Goal: Information Seeking & Learning: Learn about a topic

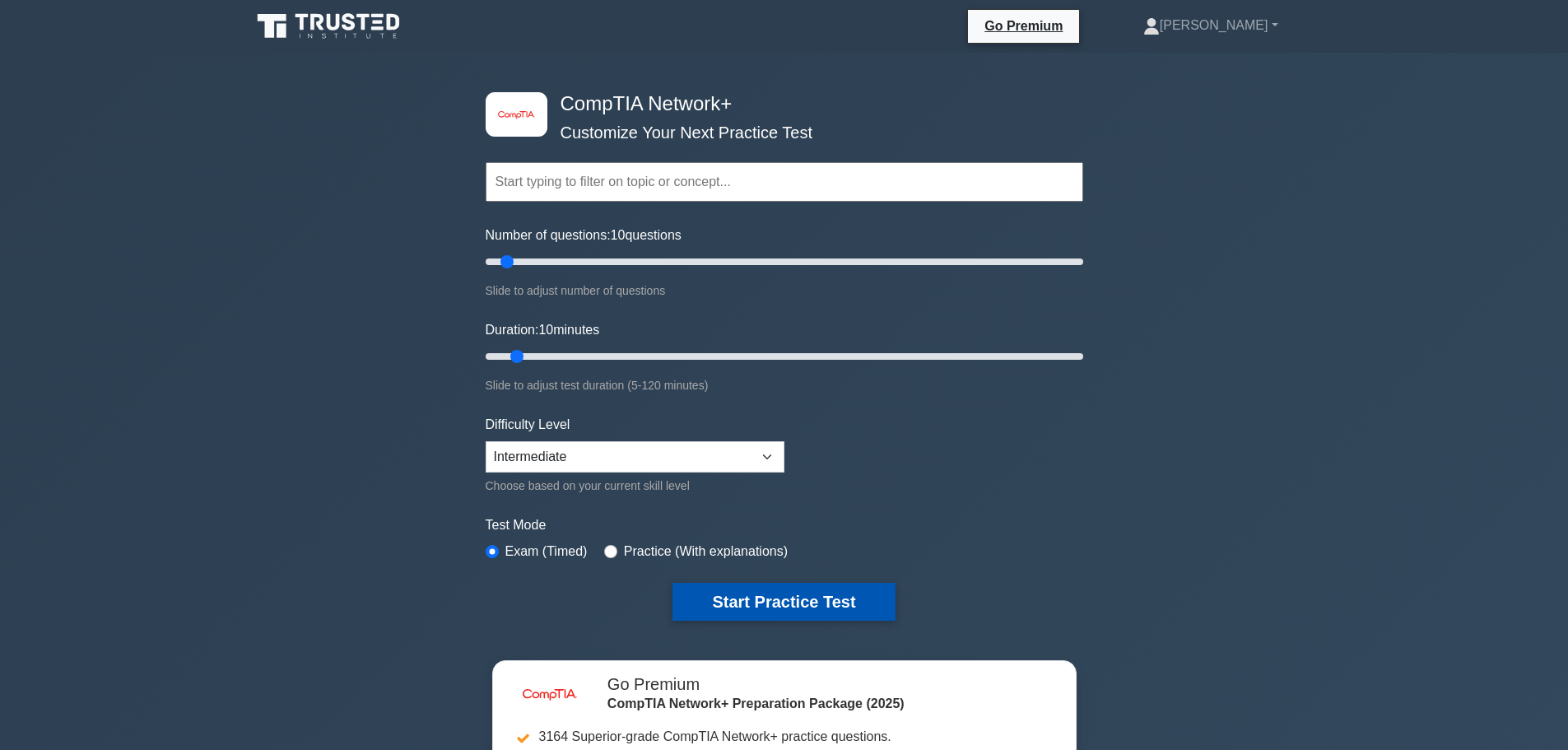
click at [788, 598] on button "Start Practice Test" at bounding box center [784, 602] width 222 height 38
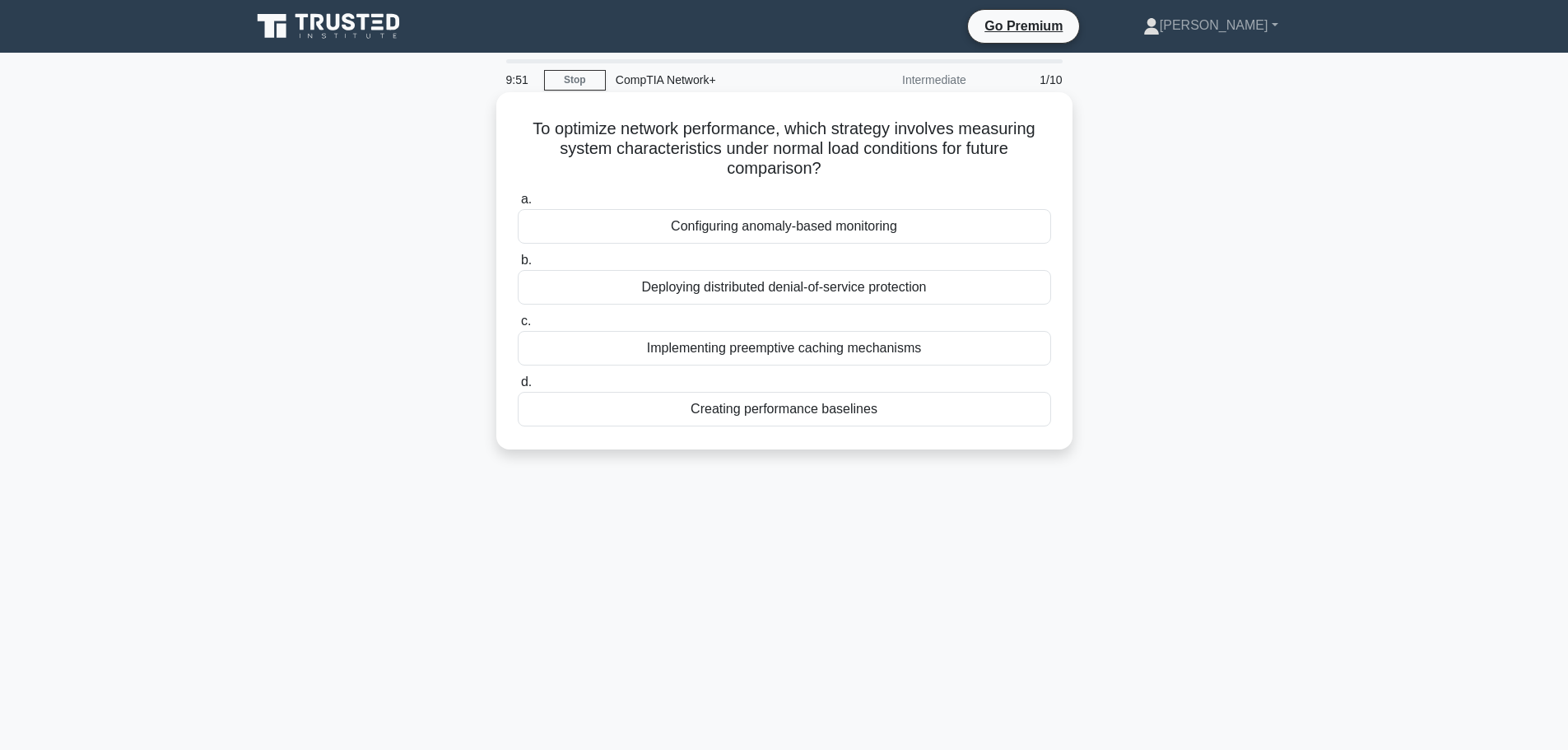
drag, startPoint x: 822, startPoint y: 166, endPoint x: 524, endPoint y: 131, distance: 300.0
click at [524, 131] on h5 "To optimize network performance, which strategy involves measuring system chara…" at bounding box center [784, 149] width 537 height 61
copy h5 "To optimize network performance, which strategy involves measuring system chara…"
click at [856, 418] on div "Creating performance baselines" at bounding box center [784, 409] width 534 height 35
click at [518, 388] on input "d. Creating performance baselines" at bounding box center [518, 382] width 0 height 11
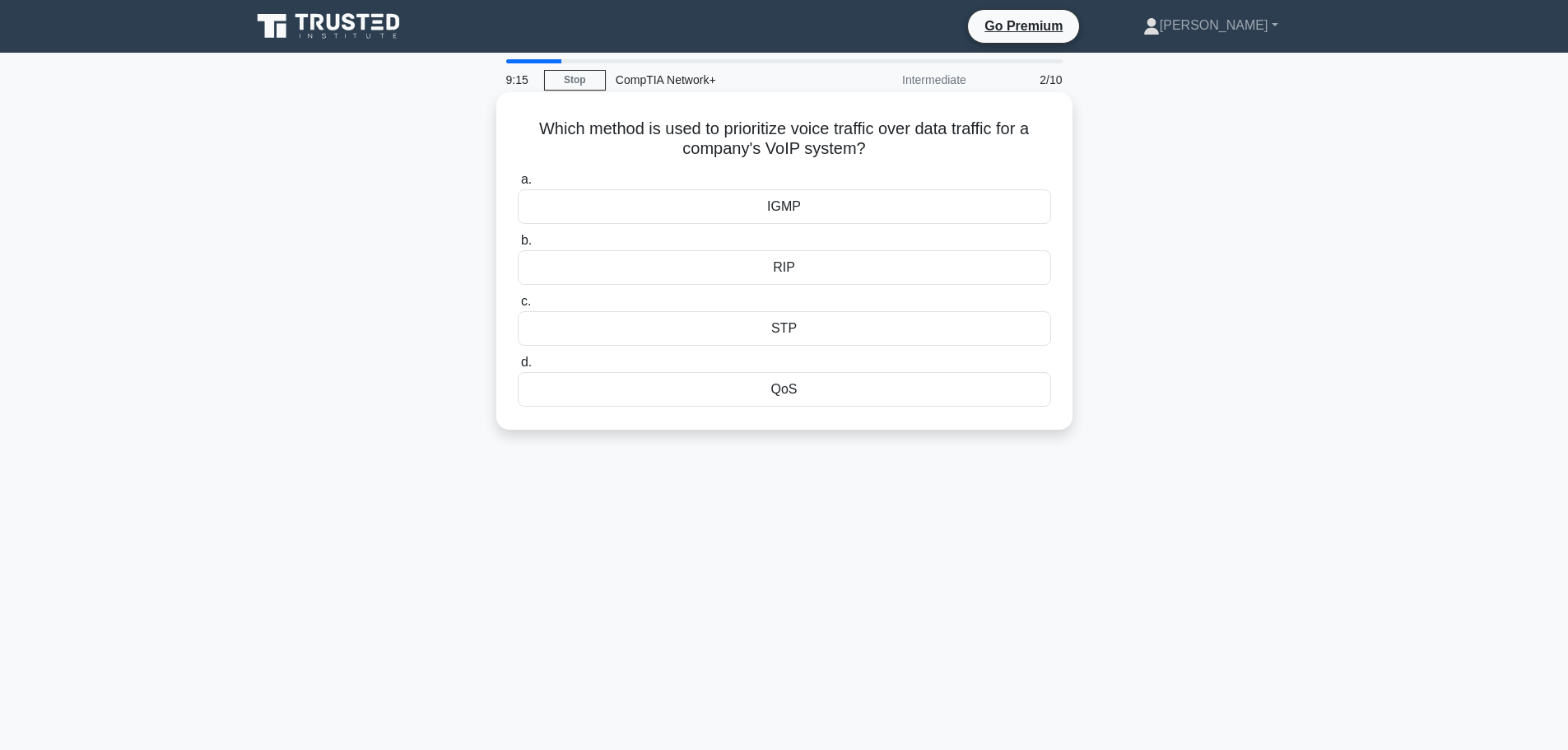
drag, startPoint x: 866, startPoint y: 147, endPoint x: 519, endPoint y: 125, distance: 347.7
click at [519, 125] on h5 "Which method is used to prioritize voice traffic over data traffic for a compan…" at bounding box center [784, 139] width 537 height 42
copy h5 "Which method is used to prioritize voice traffic over data traffic for a compan…"
click at [788, 269] on div "RIP" at bounding box center [784, 268] width 534 height 35
click at [518, 246] on input "b. RIP" at bounding box center [518, 240] width 0 height 11
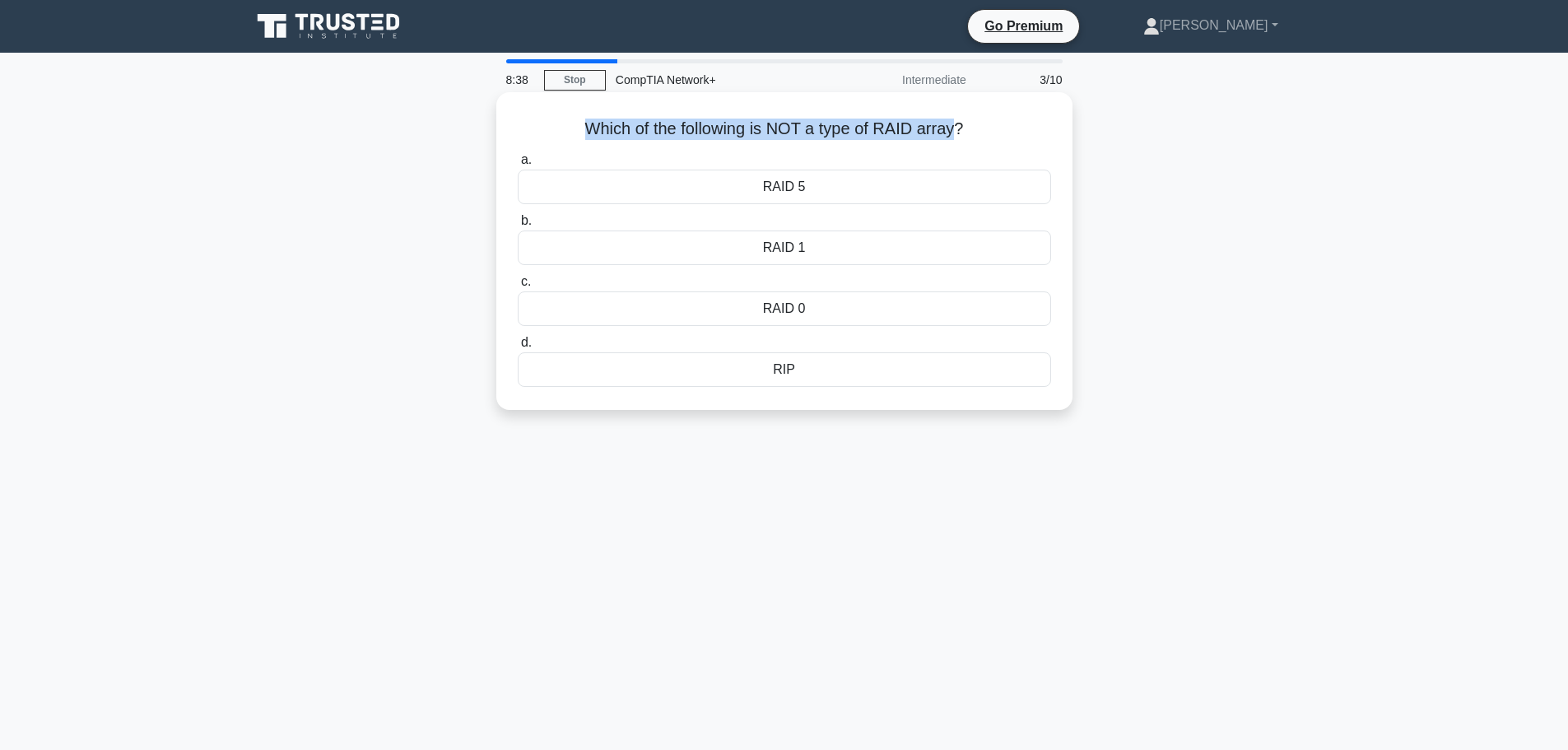
drag, startPoint x: 957, startPoint y: 127, endPoint x: 579, endPoint y: 135, distance: 378.1
click at [579, 135] on h5 "Which of the following is NOT a type of RAID array? .spinner_0XTQ{transform-ori…" at bounding box center [784, 130] width 537 height 21
copy h5 "Which of the following is NOT a type of RAID array"
click at [796, 368] on div "RIP" at bounding box center [784, 370] width 534 height 35
click at [518, 348] on input "d. RIP" at bounding box center [518, 343] width 0 height 11
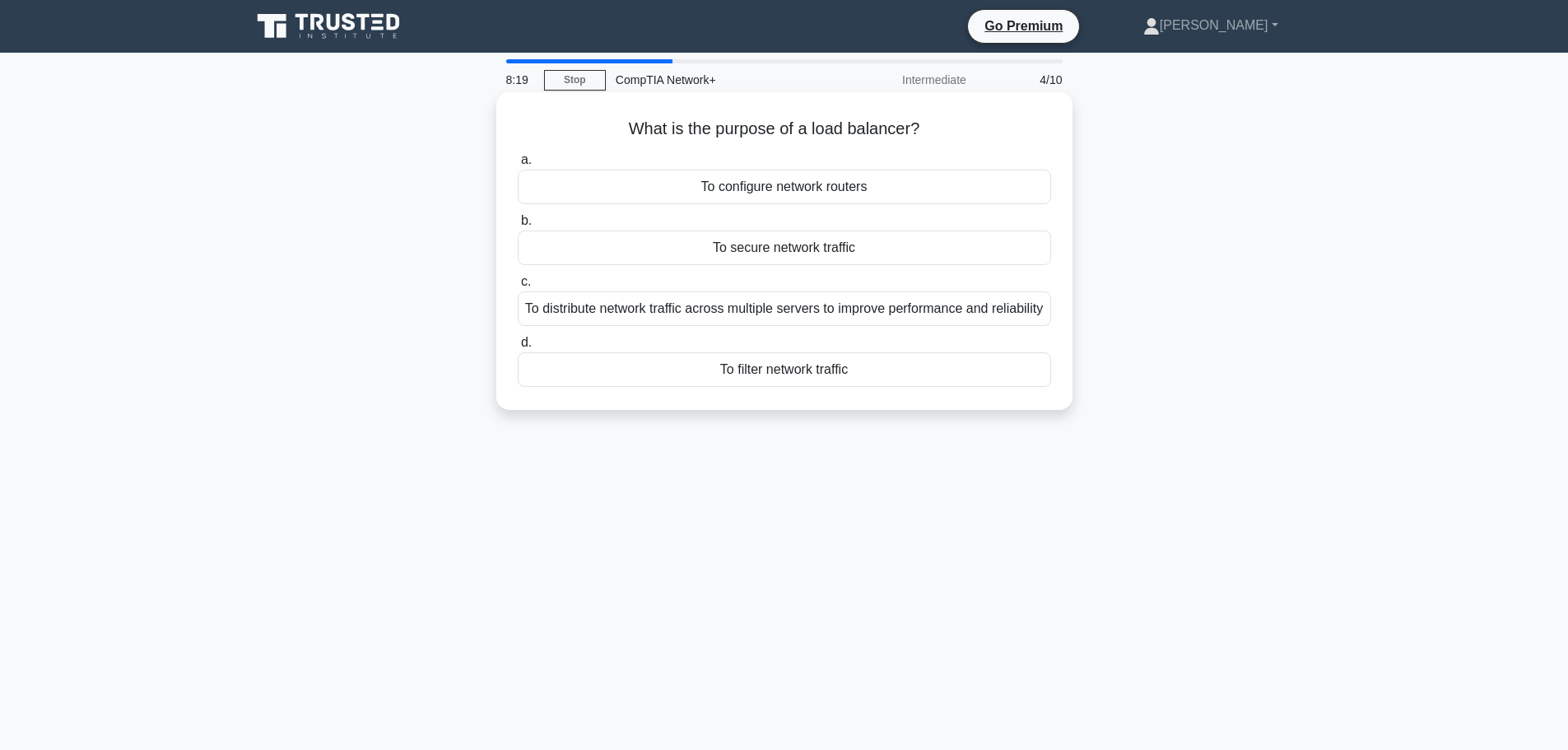
drag, startPoint x: 923, startPoint y: 124, endPoint x: 616, endPoint y: 119, distance: 307.0
click at [616, 119] on h5 "What is the purpose of a load balancer? .spinner_0XTQ{transform-origin:center;a…" at bounding box center [784, 130] width 537 height 21
copy h5 "What is the purpose of a load balancer?"
click at [860, 324] on div "To distribute network traffic across multiple servers to improve performance an…" at bounding box center [784, 309] width 534 height 35
click at [518, 287] on input "c. To distribute network traffic across multiple servers to improve performance…" at bounding box center [518, 282] width 0 height 11
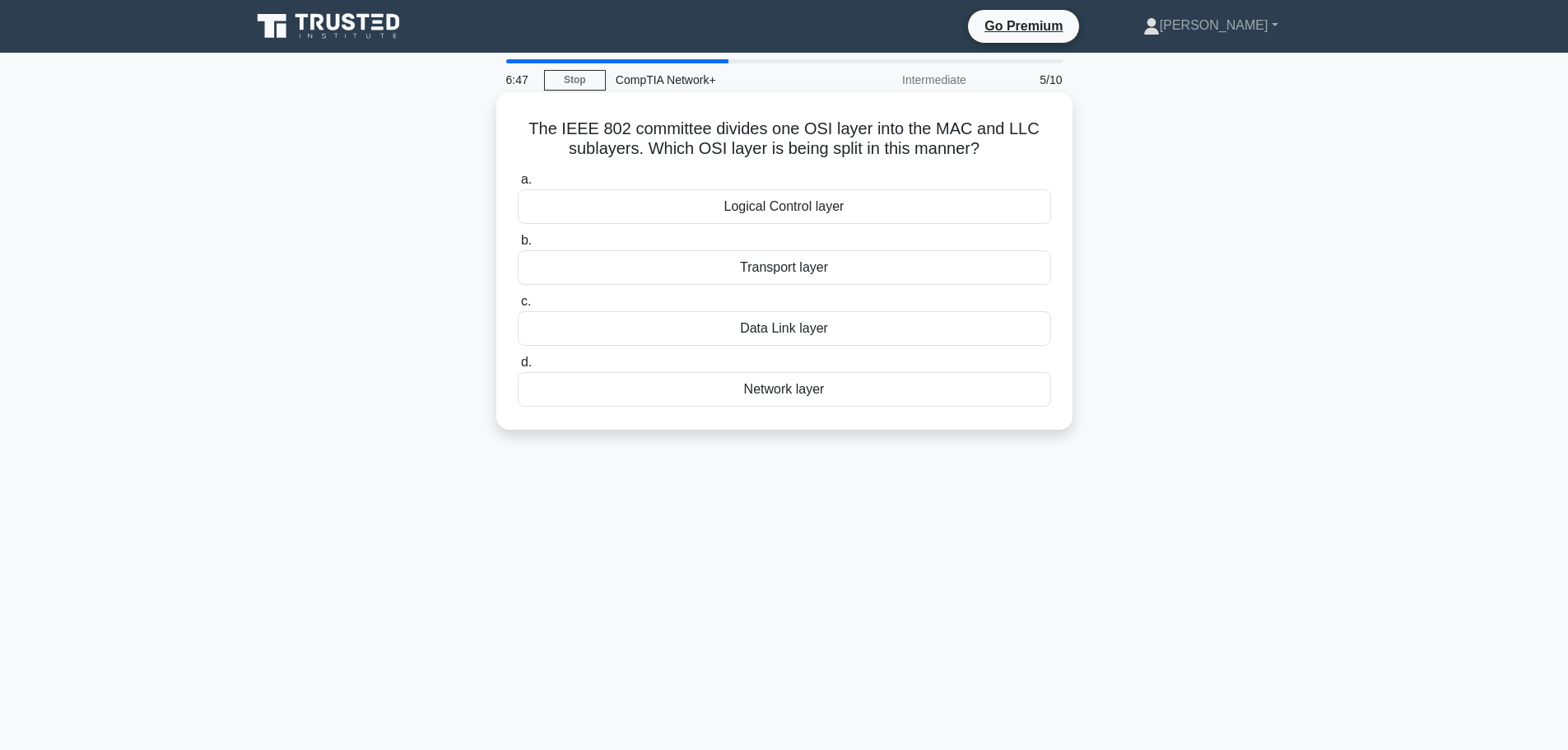
click at [788, 390] on div "Network layer" at bounding box center [784, 390] width 534 height 35
click at [518, 368] on input "d. Network layer" at bounding box center [518, 362] width 0 height 11
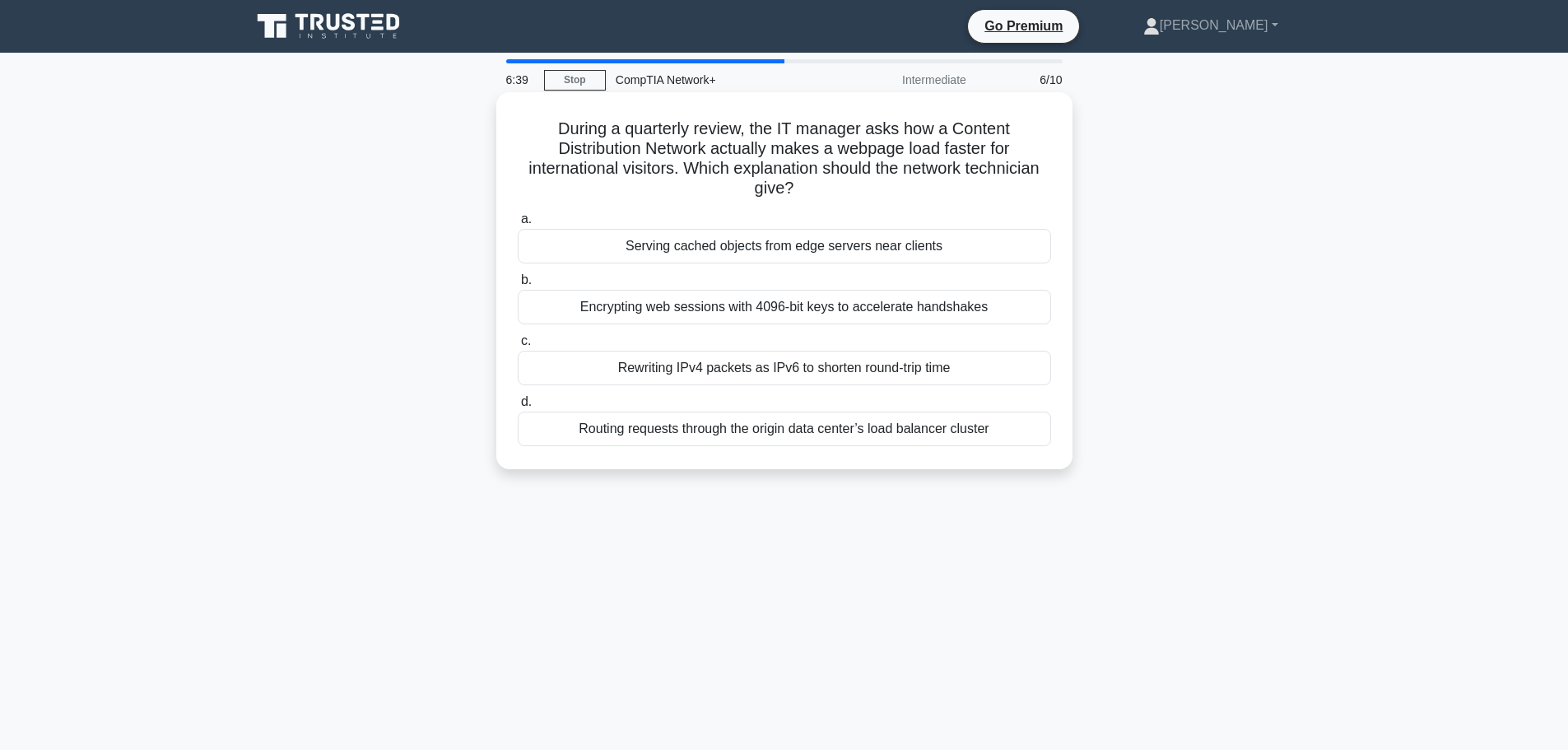
drag, startPoint x: 793, startPoint y: 185, endPoint x: 535, endPoint y: 123, distance: 265.3
click at [535, 123] on h5 "During a quarterly review, the IT manager asks how a Content Distribution Netwo…" at bounding box center [784, 159] width 537 height 80
copy h5 "During a quarterly review, the IT manager asks how a Content Distribution Netwo…"
click at [834, 431] on div "Routing requests through the origin data center’s load balancer cluster" at bounding box center [784, 430] width 534 height 35
click at [518, 407] on input "d. Routing requests through the origin data center’s load balancer cluster" at bounding box center [518, 402] width 0 height 11
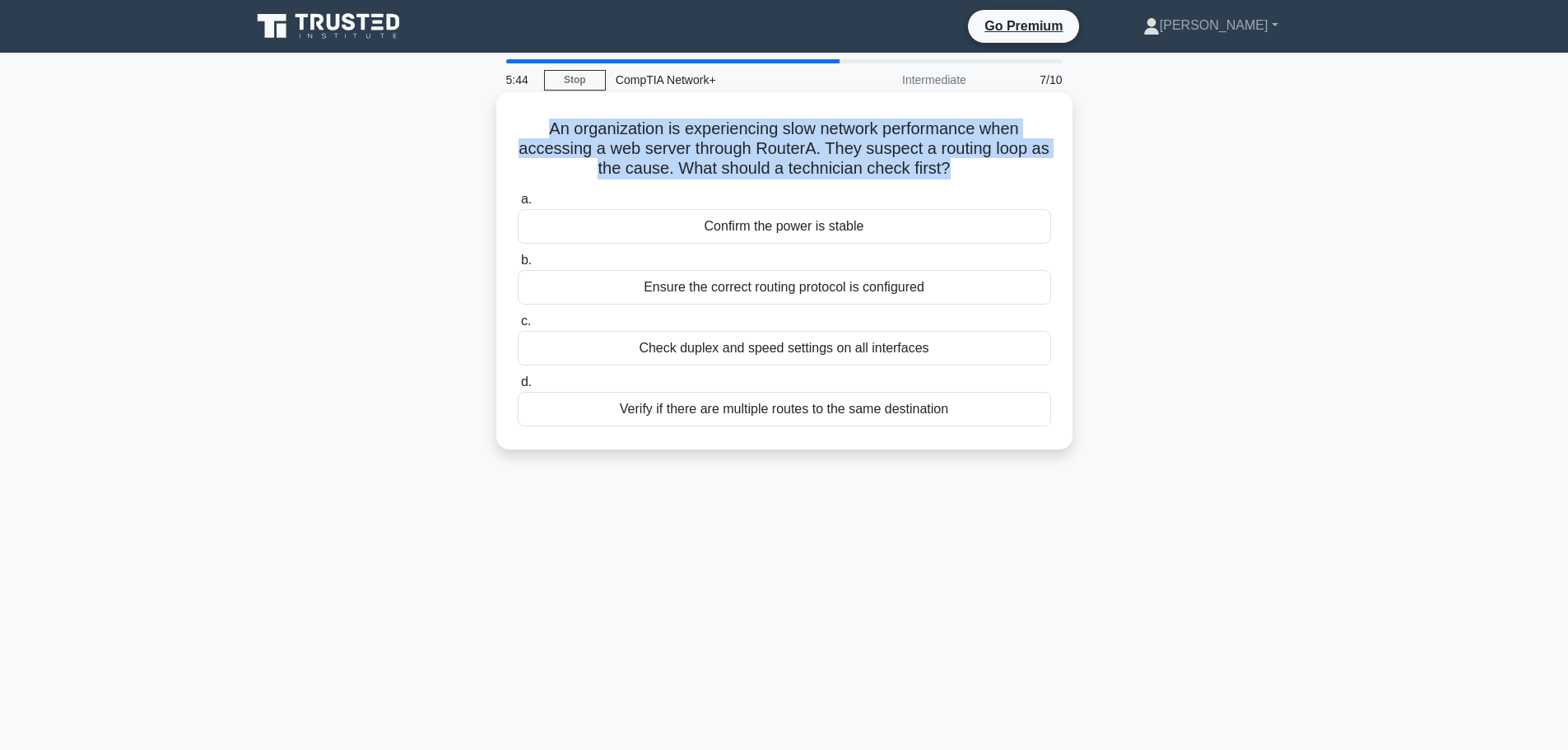
drag, startPoint x: 949, startPoint y: 167, endPoint x: 523, endPoint y: 129, distance: 427.7
click at [523, 129] on h5 "An organization is experiencing slow network performance when accessing a web s…" at bounding box center [784, 149] width 537 height 61
copy h5 "An organization is experiencing slow network performance when accessing a web s…"
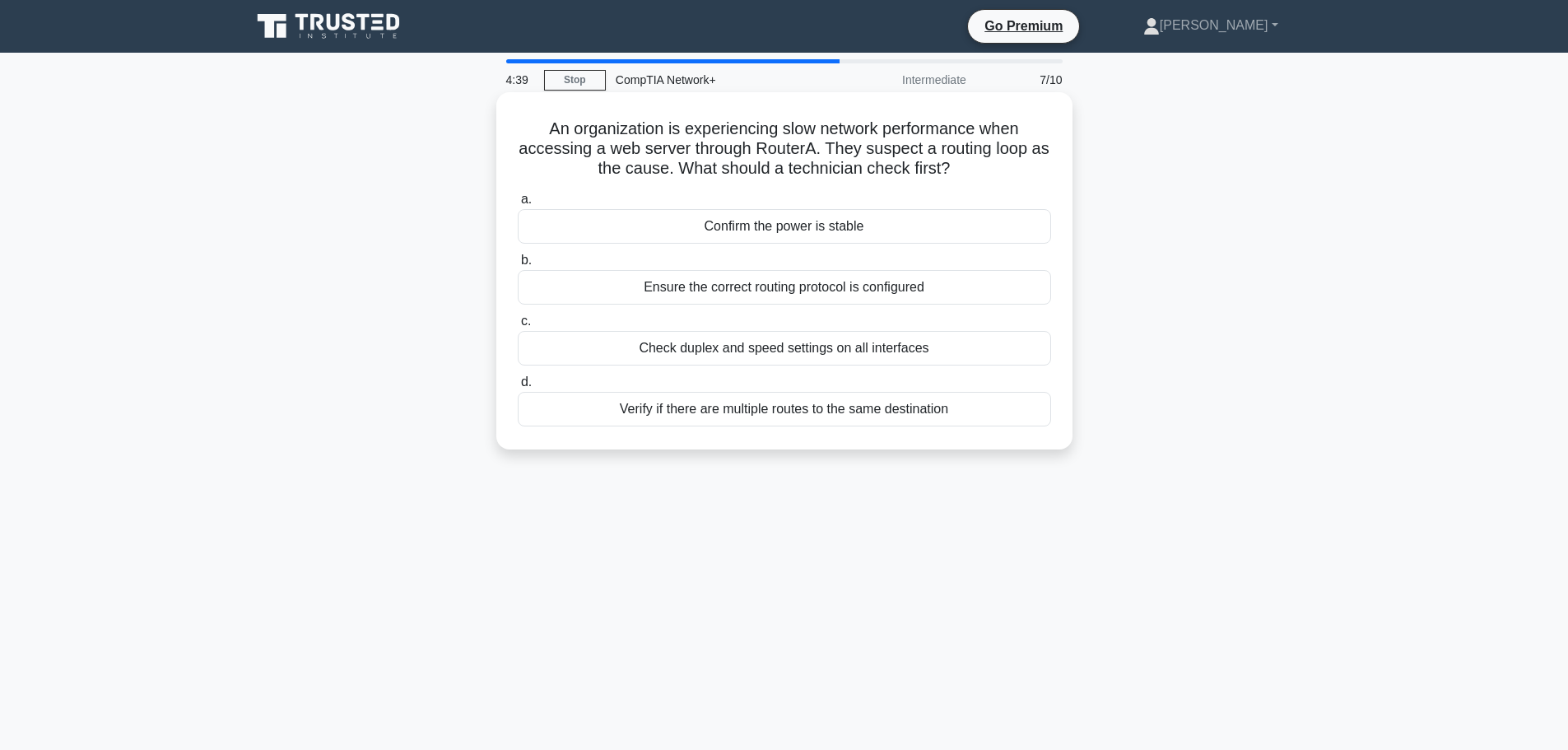
click at [811, 411] on div "Verify if there are multiple routes to the same destination" at bounding box center [784, 409] width 534 height 35
click at [518, 388] on input "d. Verify if there are multiple routes to the same destination" at bounding box center [518, 382] width 0 height 11
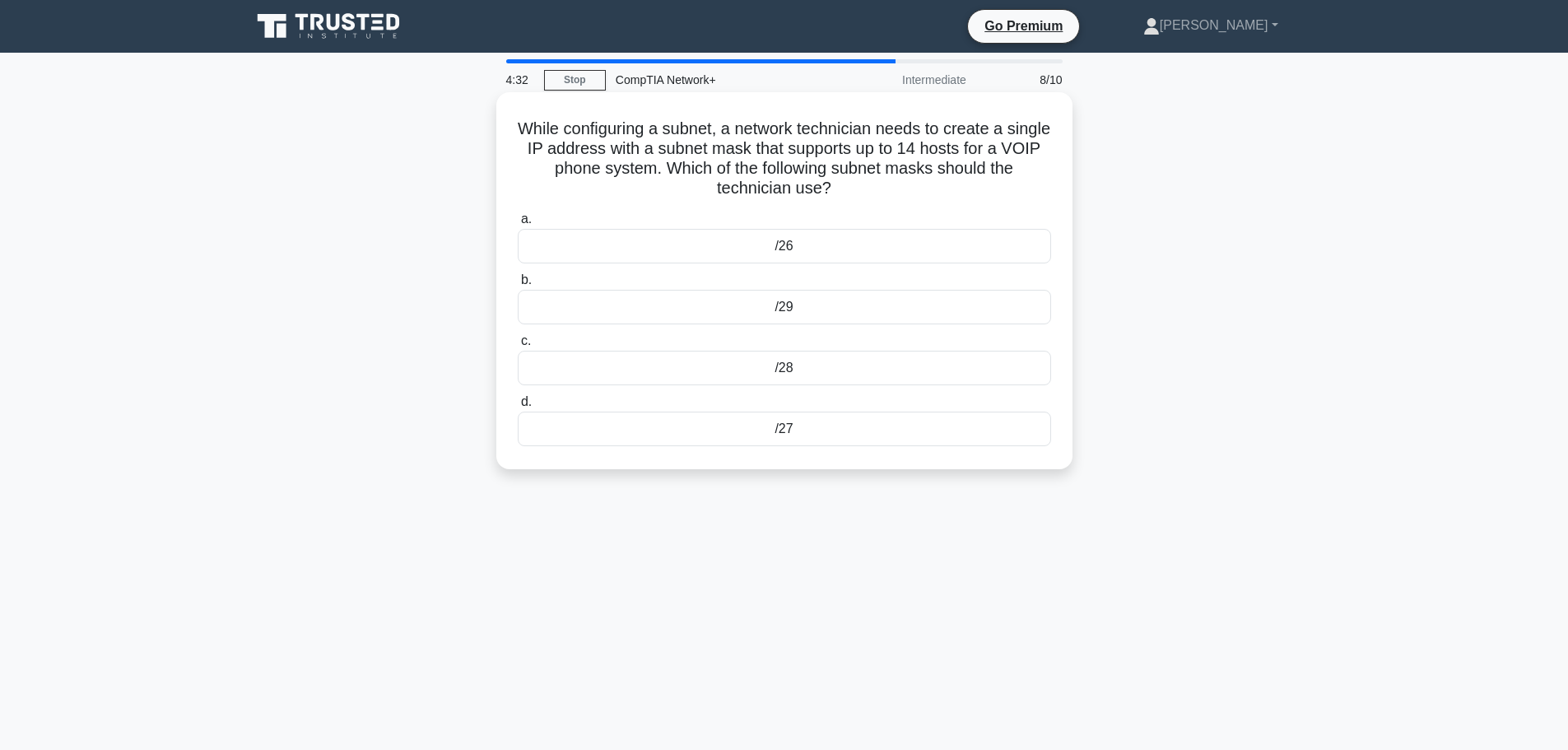
drag, startPoint x: 832, startPoint y: 186, endPoint x: 532, endPoint y: 129, distance: 305.4
click at [532, 129] on h5 "While configuring a subnet, a network technician needs to create a single IP ad…" at bounding box center [784, 159] width 537 height 80
copy h5 "While configuring a subnet, a network technician needs to create a single IP ad…"
click at [792, 372] on div "/28" at bounding box center [784, 369] width 534 height 35
click at [518, 346] on input "c. /28" at bounding box center [518, 341] width 0 height 11
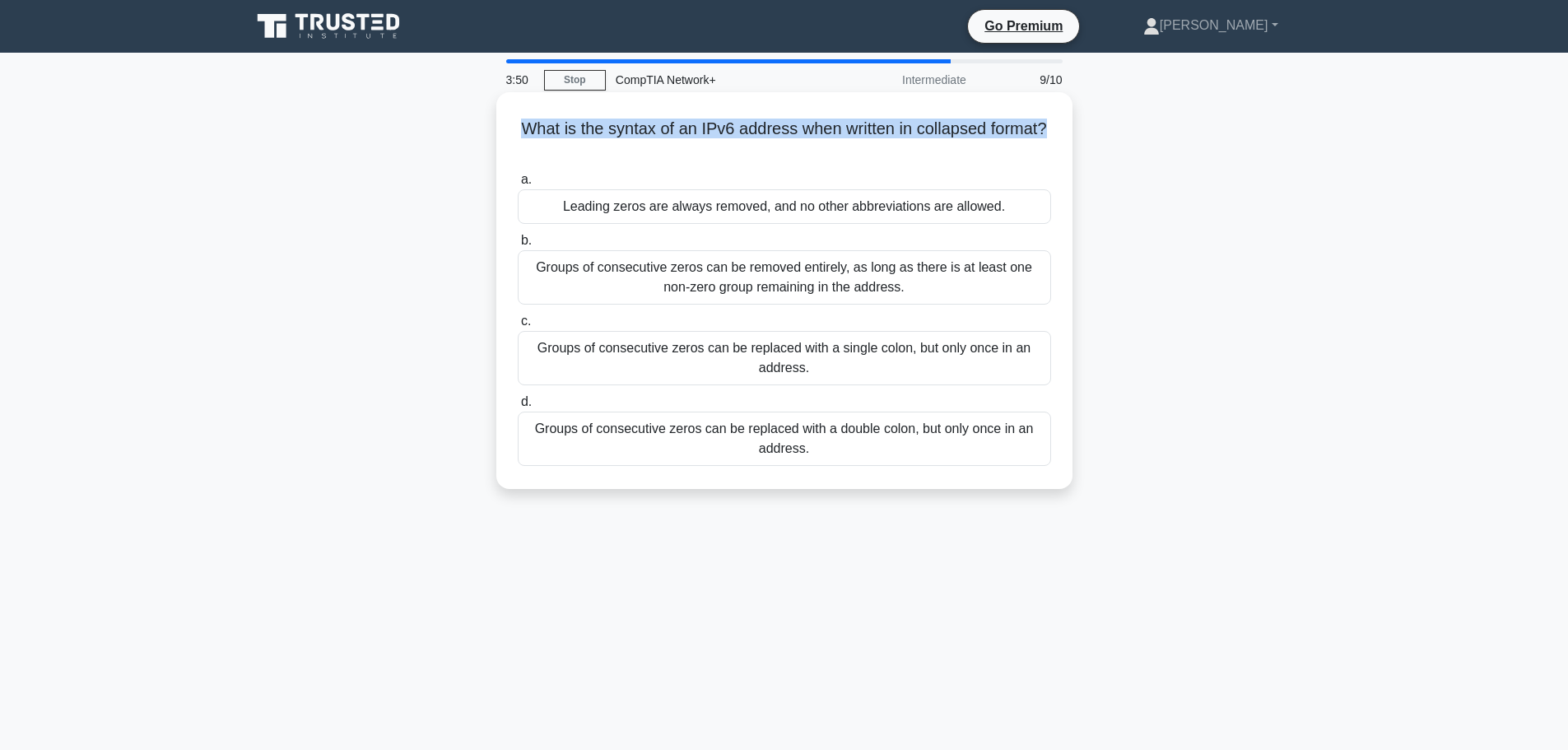
drag, startPoint x: 1056, startPoint y: 133, endPoint x: 517, endPoint y: 135, distance: 539.0
click at [517, 135] on div "What is the syntax of an IPv6 address when written in collapsed format? .spinne…" at bounding box center [784, 290] width 563 height 384
copy h5 "What is the syntax of an IPv6 address when written in collapsed format?"
click at [800, 433] on div "Groups of consecutive zeros can be replaced with a double colon, but only once …" at bounding box center [784, 439] width 534 height 54
click at [518, 407] on input "d. Groups of consecutive zeros can be replaced with a double colon, but only on…" at bounding box center [518, 402] width 0 height 11
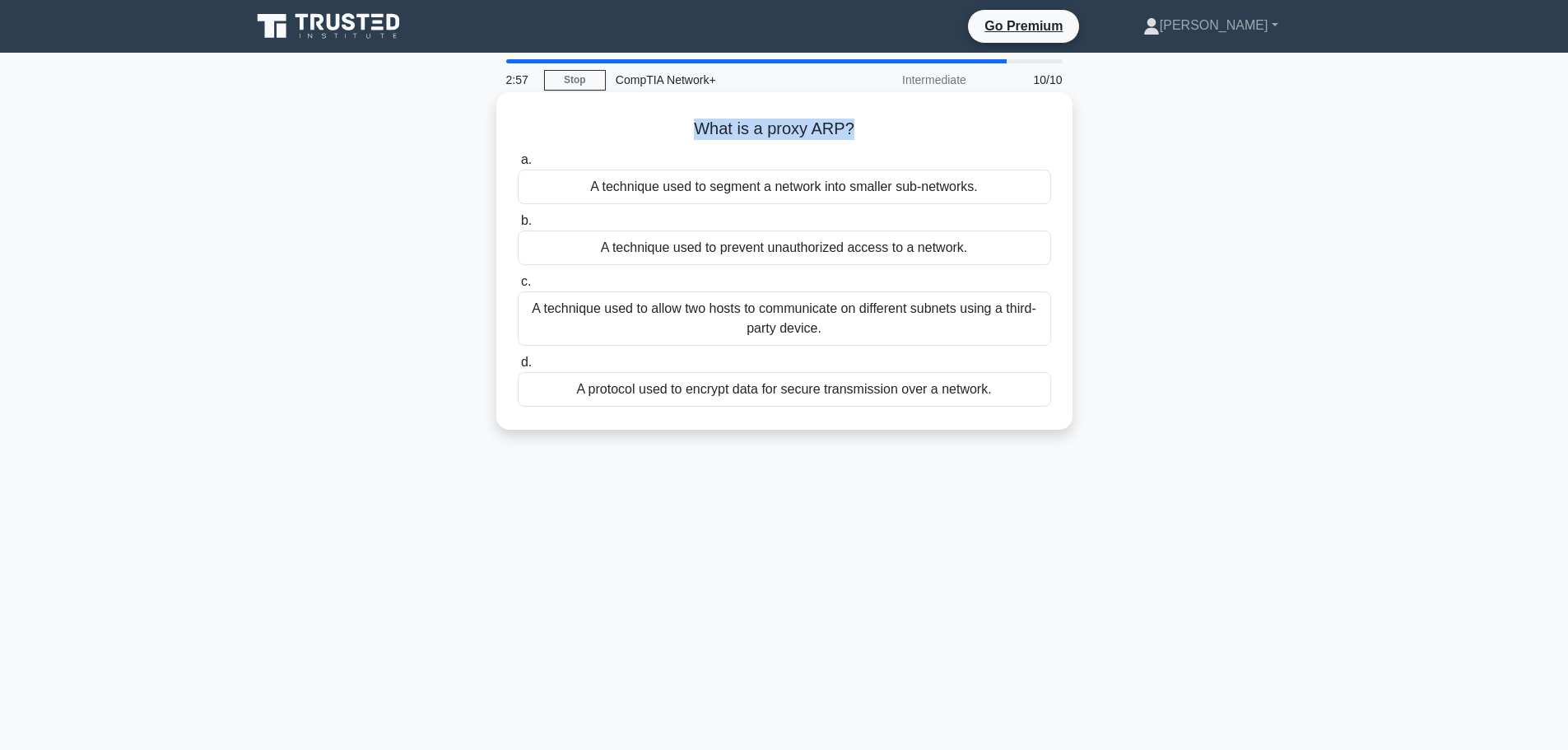
drag, startPoint x: 849, startPoint y: 130, endPoint x: 699, endPoint y: 133, distance: 150.0
click at [699, 133] on h5 "What is a proxy ARP? .spinner_0XTQ{transform-origin:center;animation:spinner_y6…" at bounding box center [784, 130] width 537 height 21
copy h5 "What is a proxy ARP?"
click at [821, 393] on div "A protocol used to encrypt data for secure transmission over a network." at bounding box center [784, 390] width 534 height 35
click at [518, 368] on input "d. A protocol used to encrypt data for secure transmission over a network." at bounding box center [518, 362] width 0 height 11
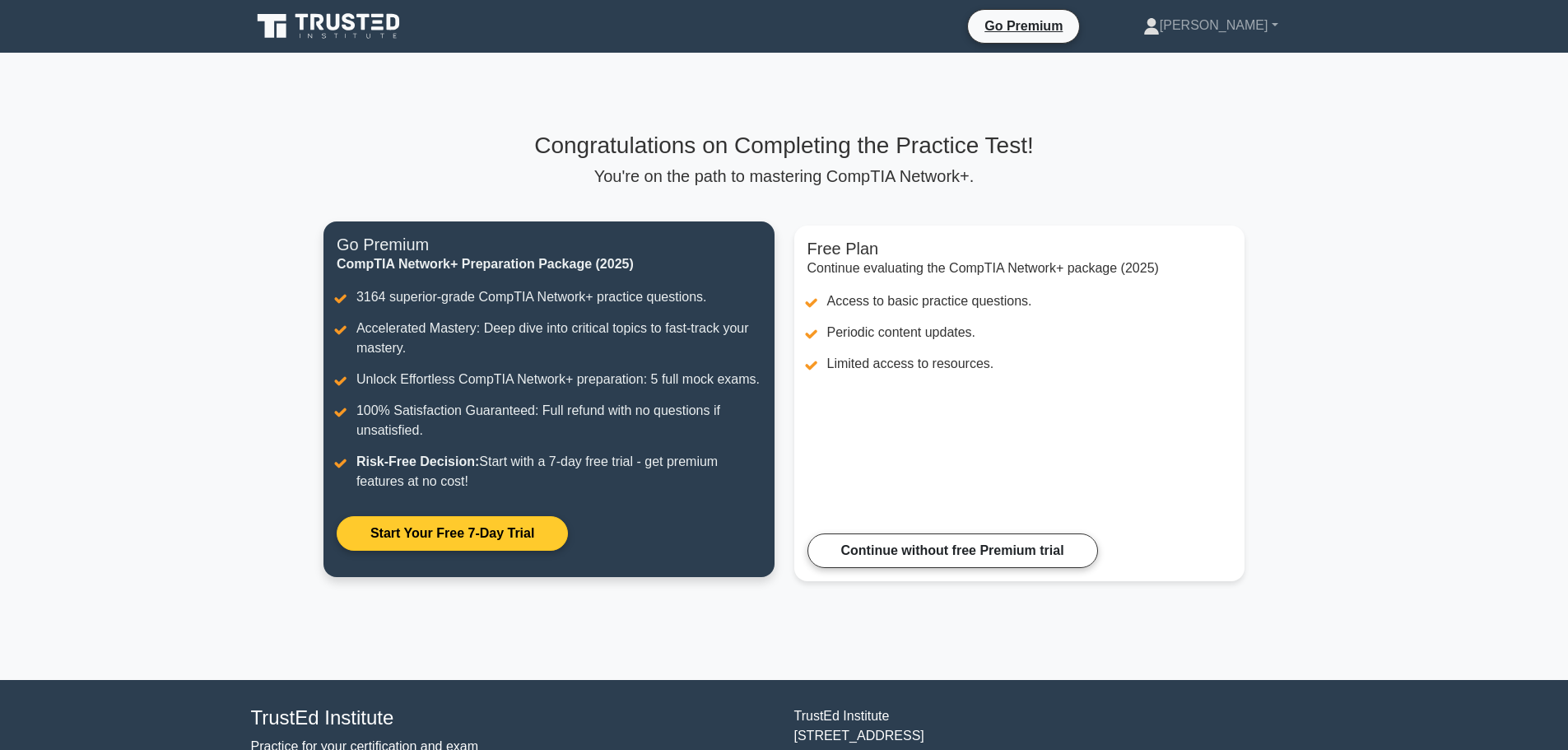
click at [459, 529] on link "Start Your Free 7-Day Trial" at bounding box center [452, 534] width 231 height 35
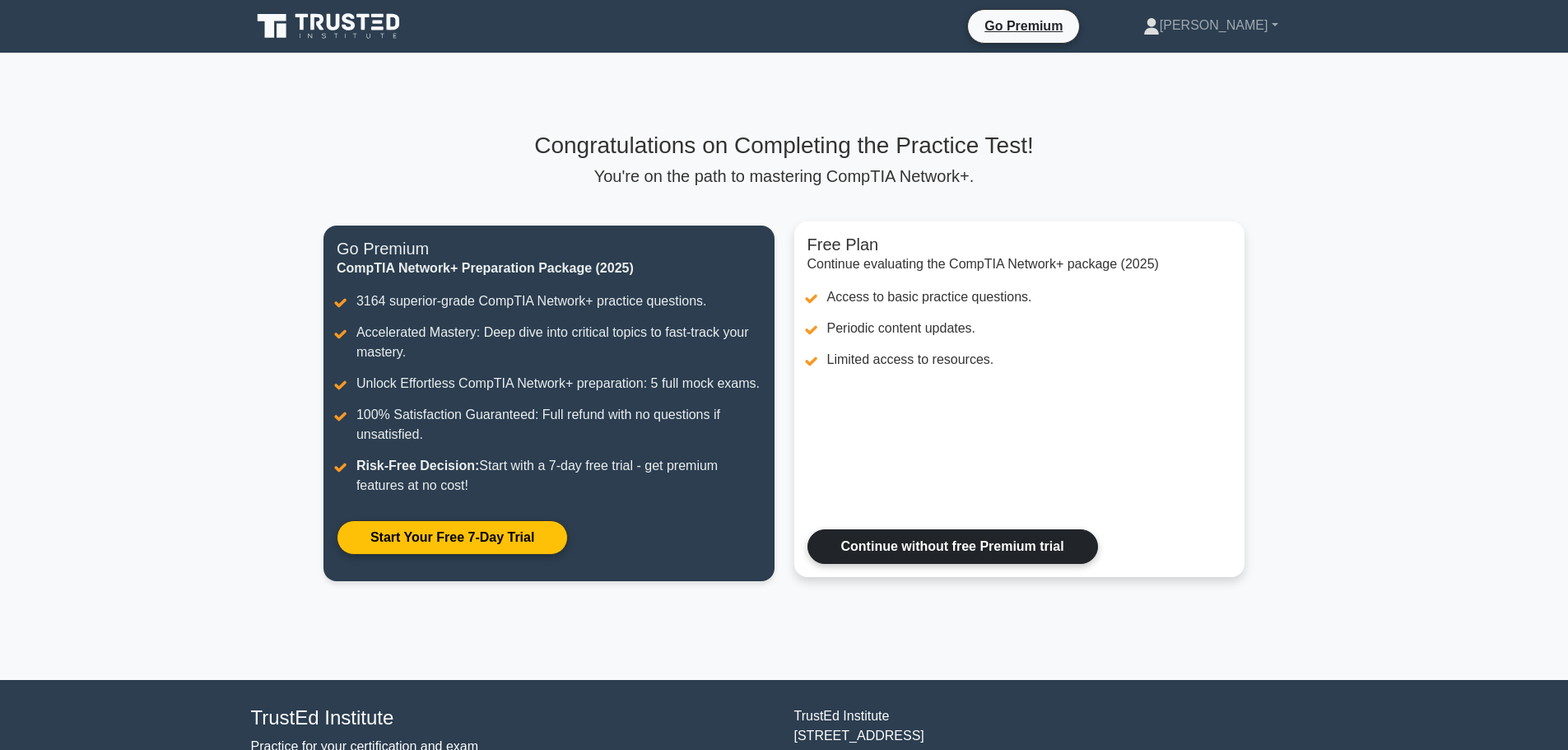
click at [860, 551] on link "Continue without free Premium trial" at bounding box center [953, 547] width 290 height 35
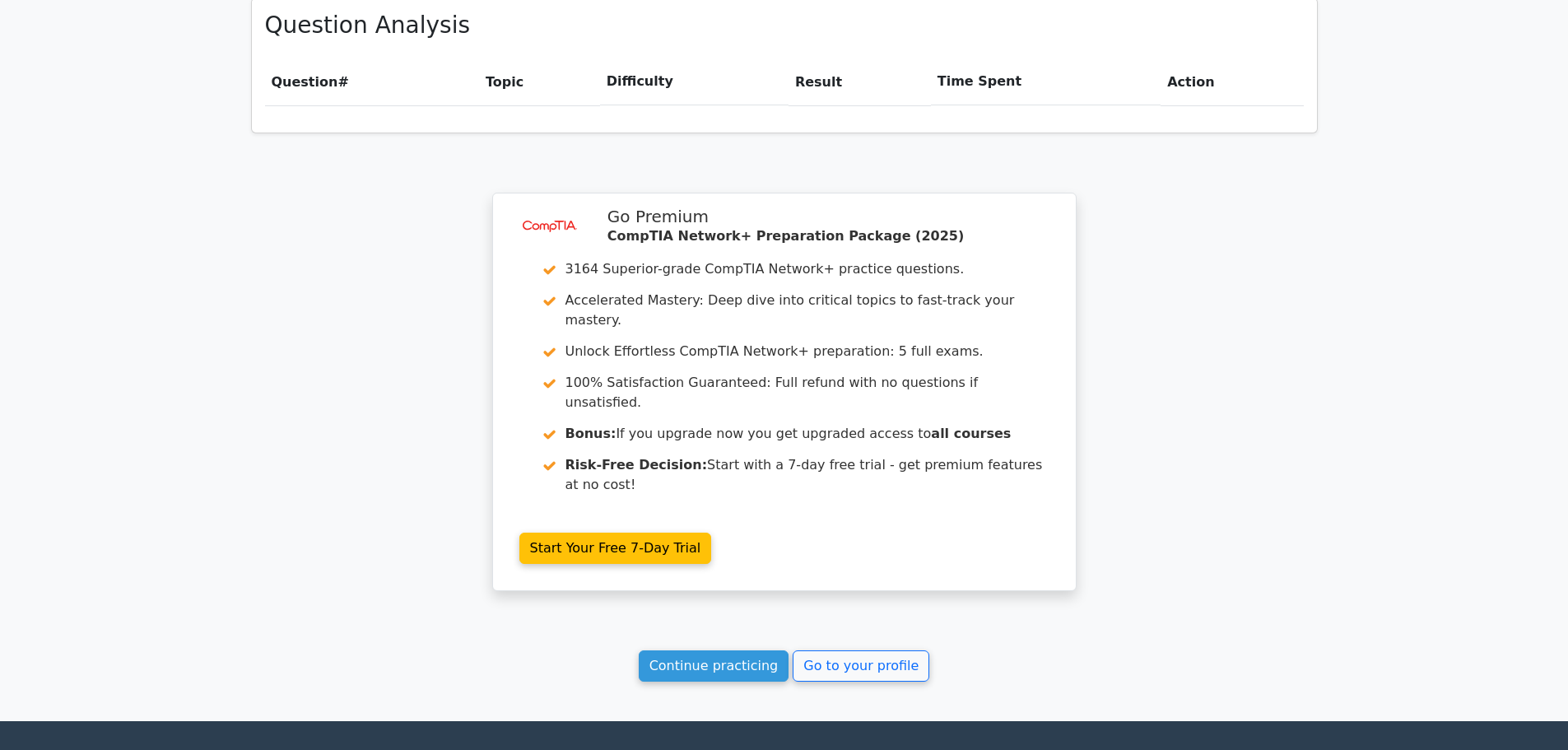
scroll to position [1207, 0]
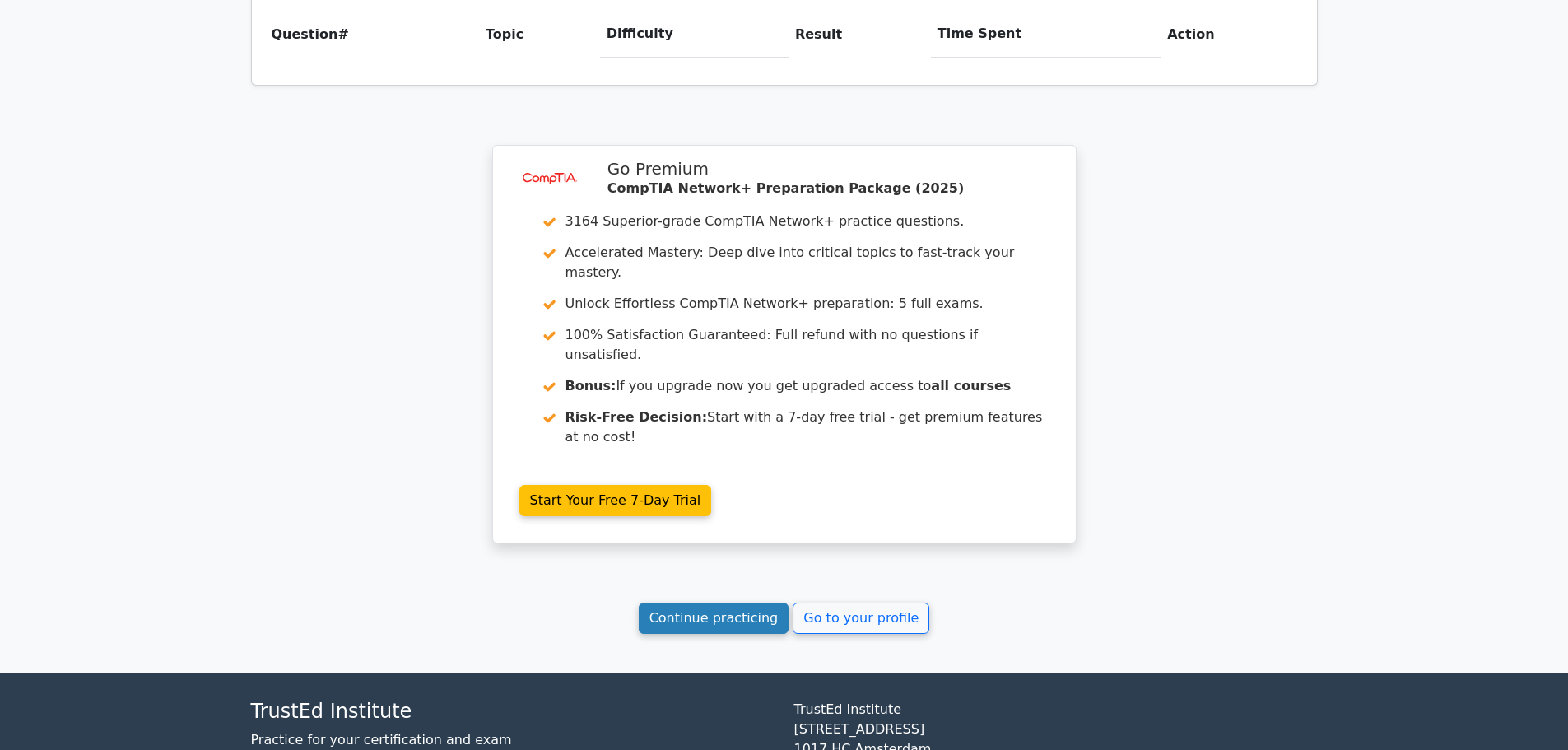
click at [748, 603] on link "Continue practicing" at bounding box center [714, 618] width 151 height 31
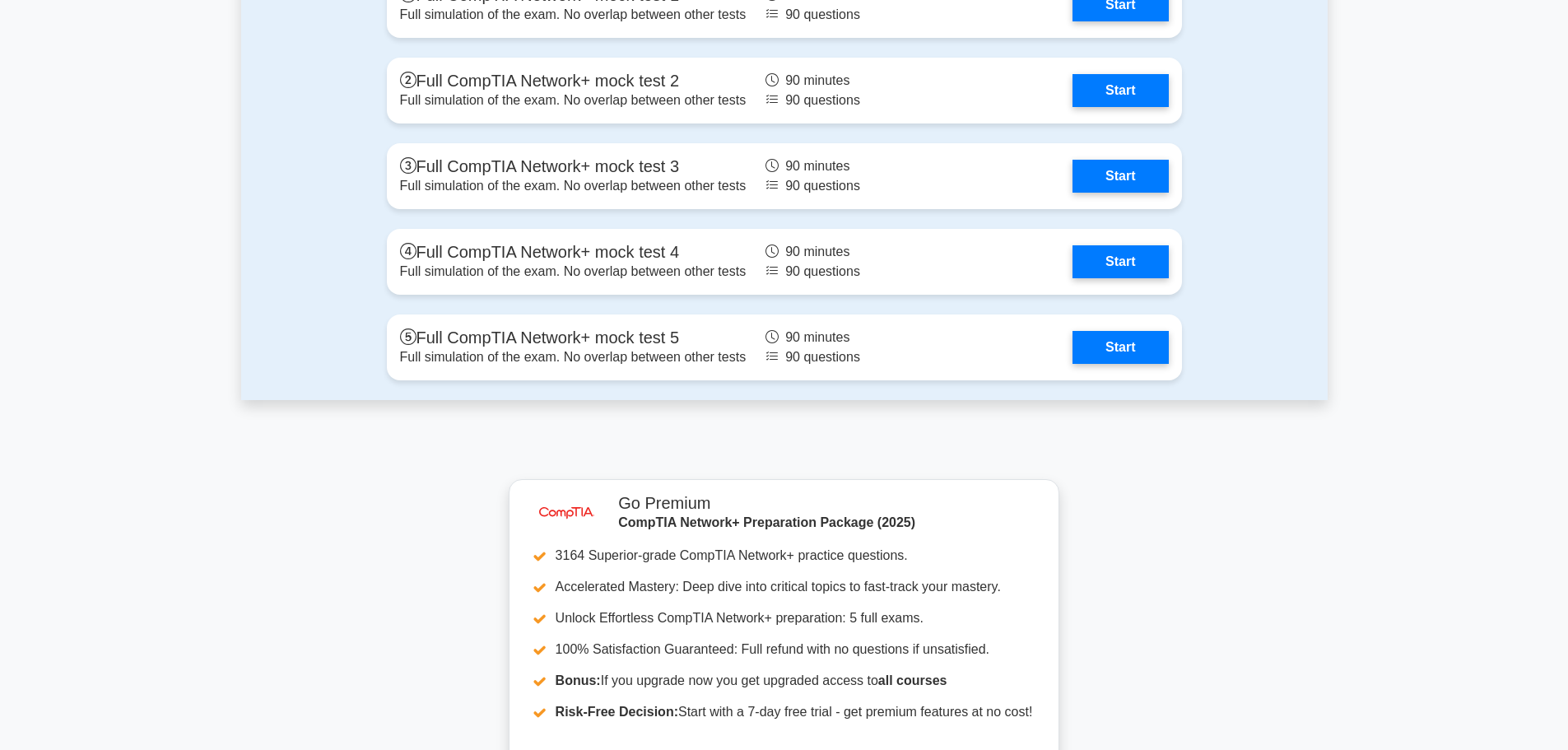
scroll to position [3789, 0]
